Goal: Navigation & Orientation: Find specific page/section

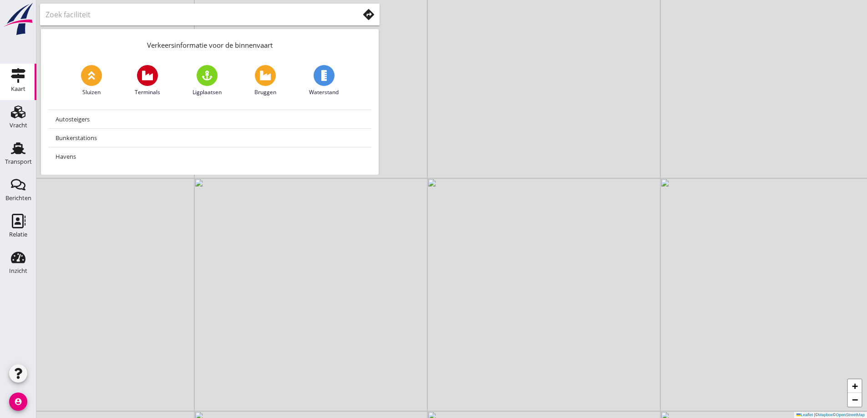
click at [291, 18] on input "text" at bounding box center [196, 14] width 301 height 15
type input "eemshaven"
click at [371, 14] on use at bounding box center [368, 14] width 11 height 11
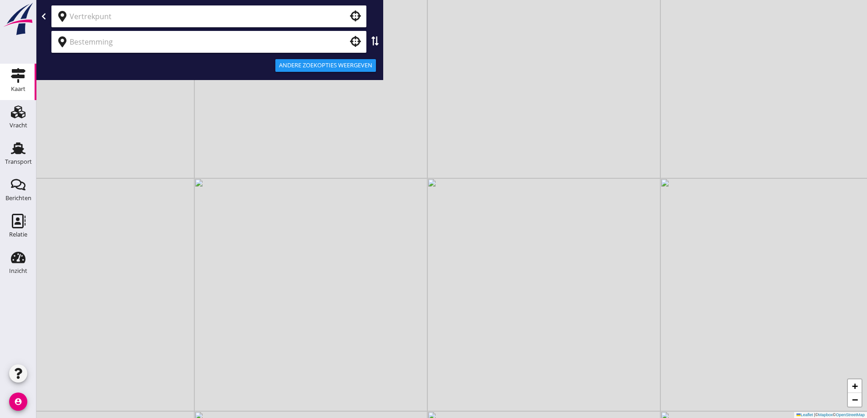
click at [293, 15] on input "text" at bounding box center [203, 16] width 266 height 15
type input "[GEOGRAPHIC_DATA], [GEOGRAPHIC_DATA], [GEOGRAPHIC_DATA]"
click at [172, 35] on input "text" at bounding box center [203, 42] width 266 height 15
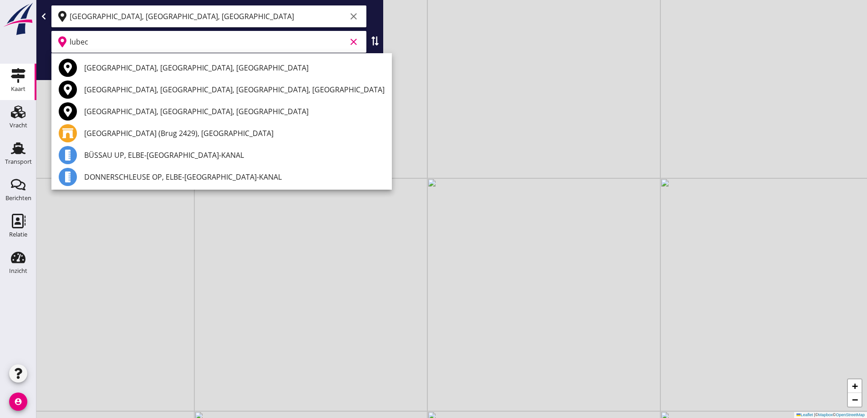
click at [93, 37] on input "lubec" at bounding box center [208, 42] width 277 height 15
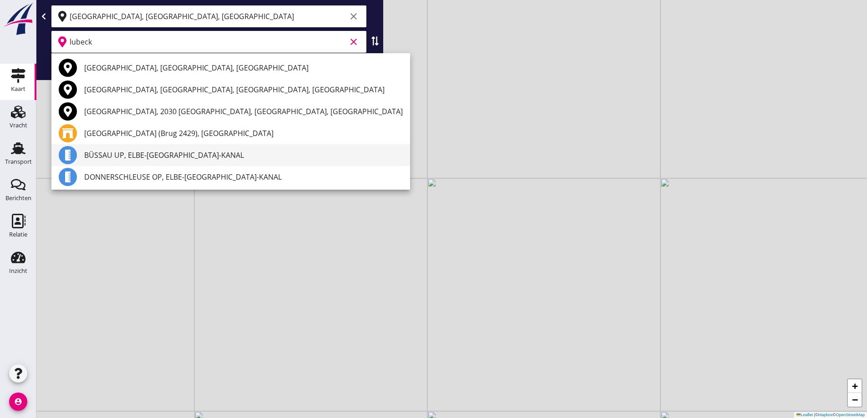
click at [185, 157] on div "BÜSSAU UP, ELBE-[GEOGRAPHIC_DATA]-KANAL" at bounding box center [243, 155] width 319 height 11
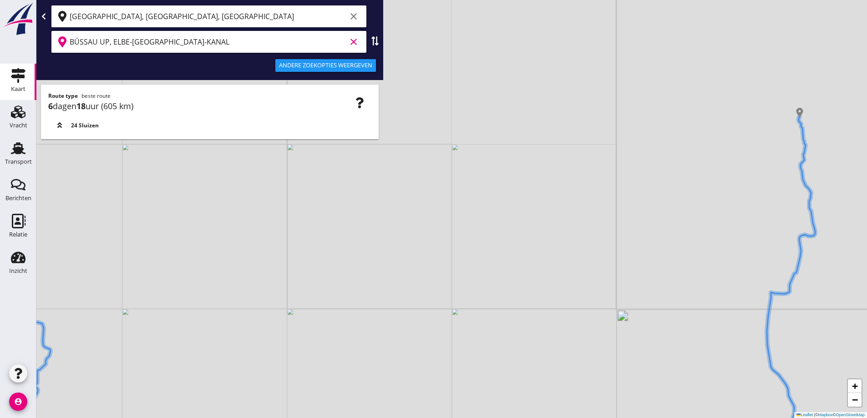
type input "BÜSSAU UP, ELBE-[GEOGRAPHIC_DATA]-KANAL"
